Goal: Check status: Check status

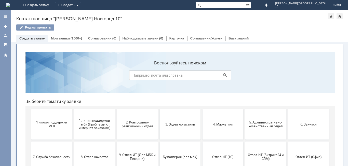
click at [64, 36] on div "Мои заявки (1000+)" at bounding box center [66, 38] width 37 height 7
click at [68, 39] on link "Мои заявки" at bounding box center [60, 38] width 19 height 4
